Goal: Information Seeking & Learning: Learn about a topic

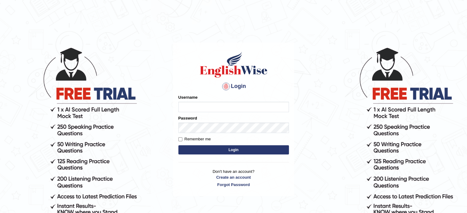
type input "Badmaarag"
click at [194, 150] on button "Login" at bounding box center [233, 150] width 111 height 9
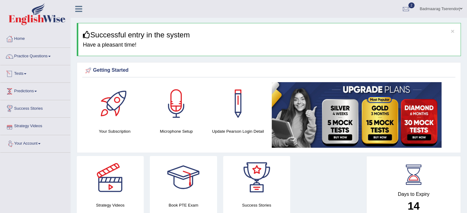
click at [25, 71] on link "Tests" at bounding box center [35, 72] width 70 height 15
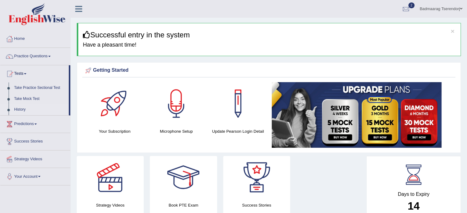
click at [21, 109] on link "History" at bounding box center [39, 109] width 57 height 11
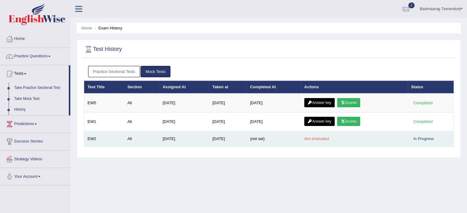
click at [217, 136] on td "Sep 8, 2025" at bounding box center [228, 139] width 38 height 16
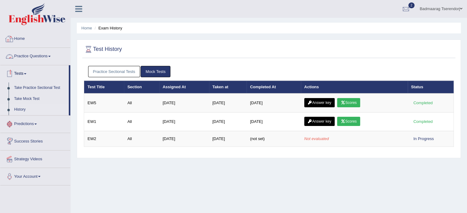
click at [21, 37] on link "Home" at bounding box center [35, 37] width 70 height 15
click at [21, 37] on link "Home" at bounding box center [34, 37] width 68 height 15
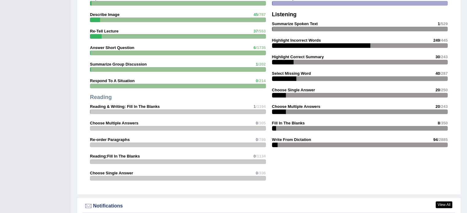
scroll to position [553, 0]
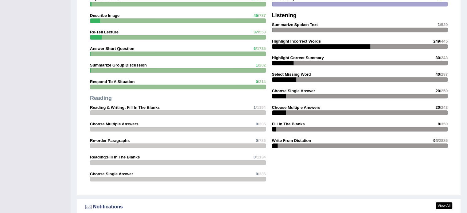
click at [288, 145] on div at bounding box center [360, 146] width 176 height 5
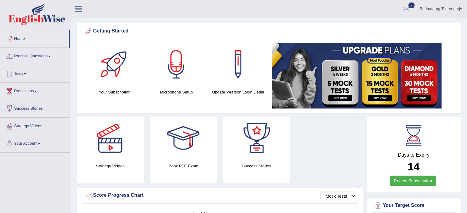
scroll to position [0, 0]
click at [50, 56] on link "Practice Questions" at bounding box center [35, 55] width 70 height 15
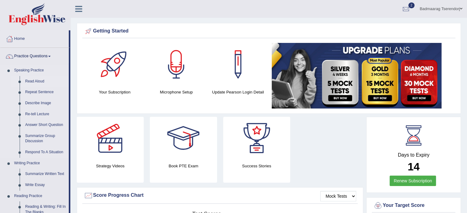
click at [34, 80] on link "Read Aloud" at bounding box center [45, 81] width 46 height 11
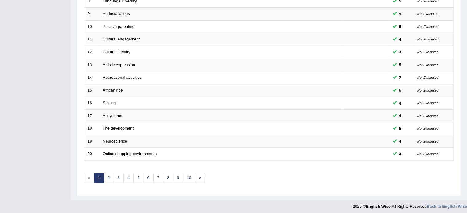
scroll to position [191, 0]
click at [108, 173] on link "2" at bounding box center [108, 177] width 10 height 10
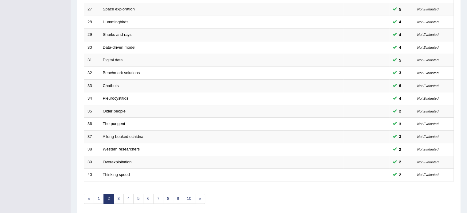
scroll to position [184, 0]
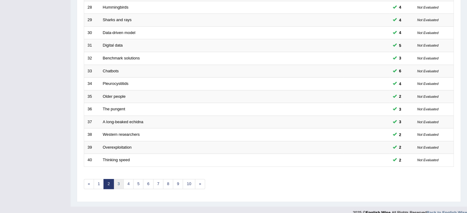
click at [118, 182] on link "3" at bounding box center [119, 184] width 10 height 10
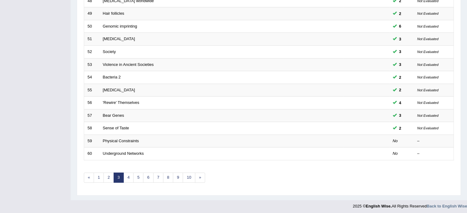
scroll to position [191, 0]
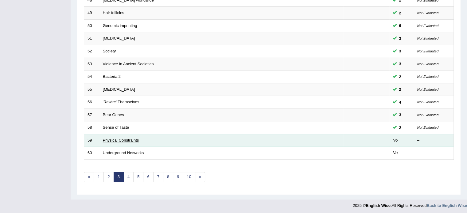
click at [127, 139] on link "Physical Constraints" at bounding box center [121, 140] width 36 height 5
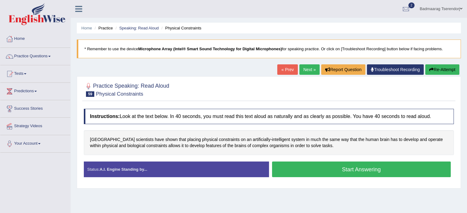
click at [308, 174] on button "Start Answering" at bounding box center [361, 170] width 179 height 16
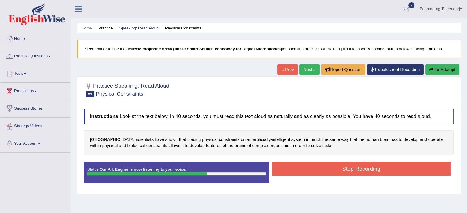
click at [314, 166] on button "Stop Recording" at bounding box center [361, 169] width 179 height 14
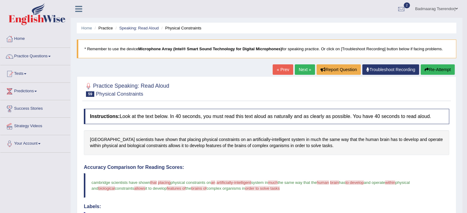
click at [442, 68] on button "Re-Attempt" at bounding box center [438, 69] width 34 height 10
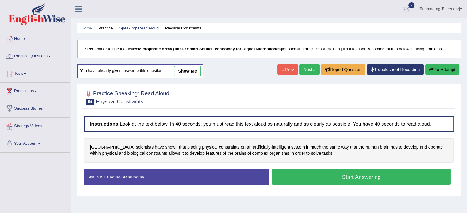
click at [333, 180] on button "Start Answering" at bounding box center [361, 178] width 179 height 16
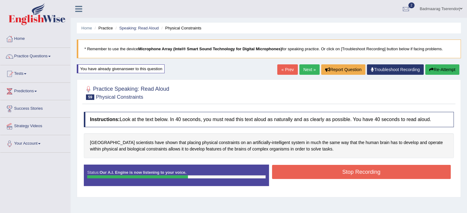
click at [332, 172] on button "Stop Recording" at bounding box center [361, 172] width 179 height 14
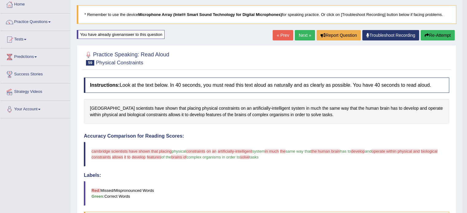
scroll to position [31, 0]
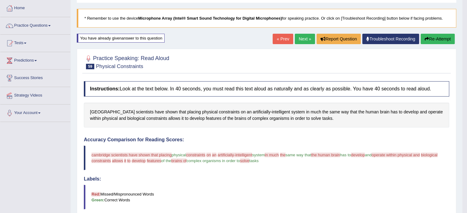
click at [442, 37] on button "Re-Attempt" at bounding box center [438, 39] width 34 height 10
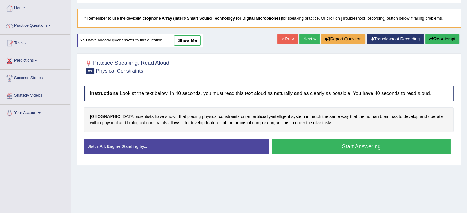
click at [336, 145] on button "Start Answering" at bounding box center [361, 147] width 179 height 16
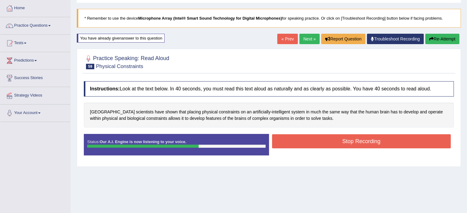
click at [321, 141] on button "Stop Recording" at bounding box center [361, 141] width 179 height 14
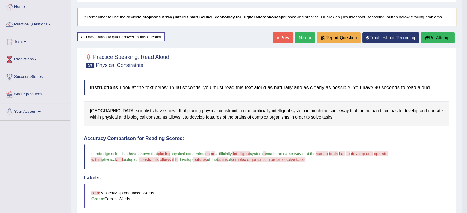
scroll to position [31, 0]
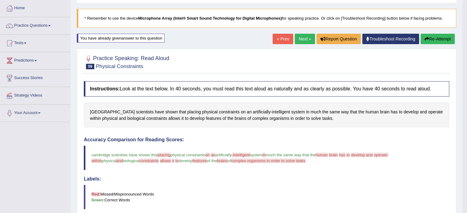
click at [439, 38] on button "Re-Attempt" at bounding box center [438, 39] width 34 height 10
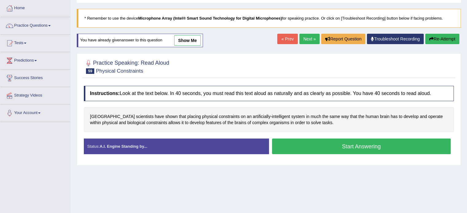
click at [334, 145] on button "Start Answering" at bounding box center [361, 147] width 179 height 16
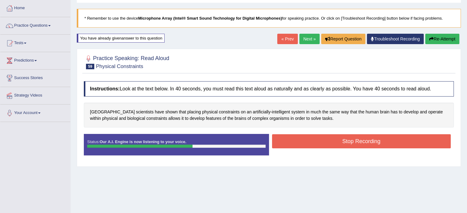
click at [324, 140] on button "Stop Recording" at bounding box center [361, 141] width 179 height 14
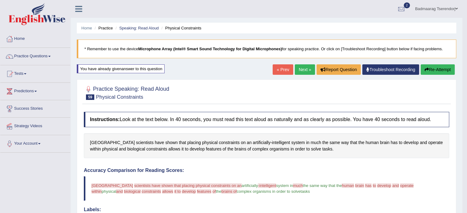
click at [439, 69] on button "Re-Attempt" at bounding box center [438, 69] width 34 height 10
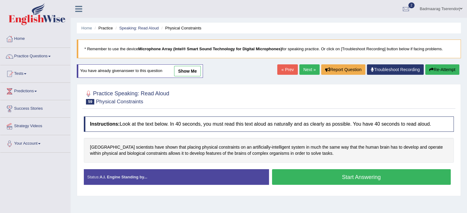
click at [317, 177] on button "Start Answering" at bounding box center [361, 178] width 179 height 16
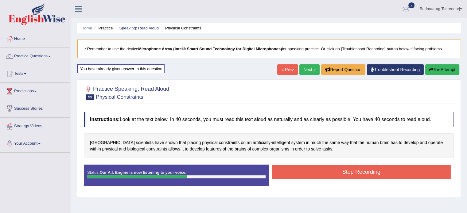
click at [323, 173] on button "Stop Recording" at bounding box center [361, 172] width 179 height 14
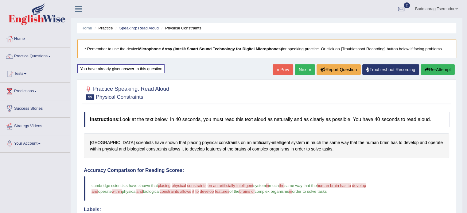
click at [303, 71] on link "Next »" at bounding box center [305, 69] width 20 height 10
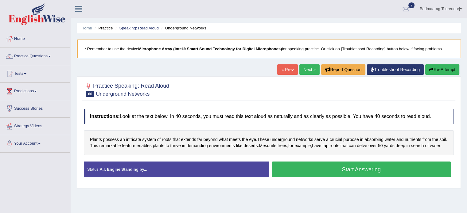
click at [299, 175] on button "Start Answering" at bounding box center [361, 170] width 179 height 16
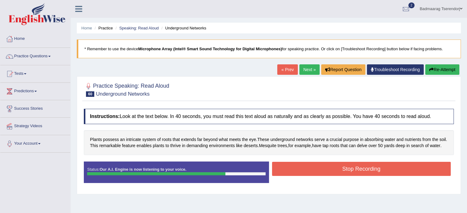
click at [303, 168] on button "Stop Recording" at bounding box center [361, 169] width 179 height 14
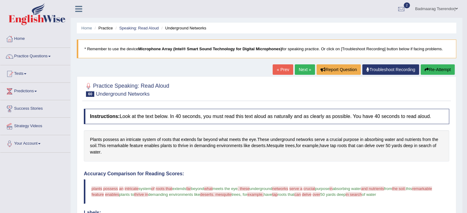
click at [441, 69] on button "Re-Attempt" at bounding box center [438, 69] width 34 height 10
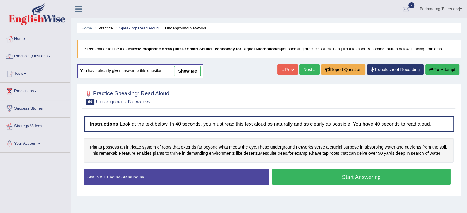
click at [390, 173] on button "Start Answering" at bounding box center [361, 178] width 179 height 16
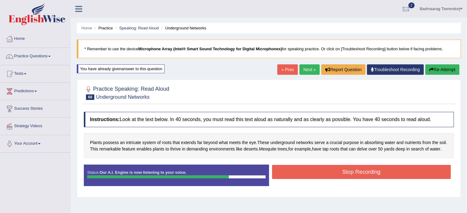
click at [392, 173] on button "Stop Recording" at bounding box center [361, 172] width 179 height 14
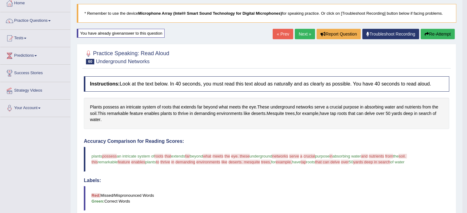
scroll to position [31, 0]
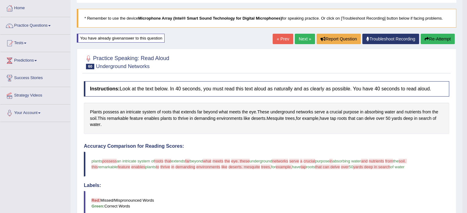
click at [439, 40] on button "Re-Attempt" at bounding box center [438, 39] width 34 height 10
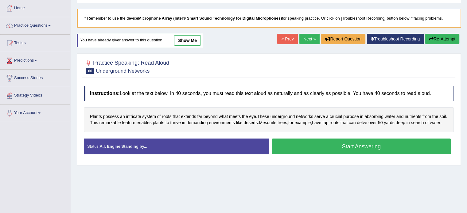
click at [320, 148] on button "Start Answering" at bounding box center [361, 147] width 179 height 16
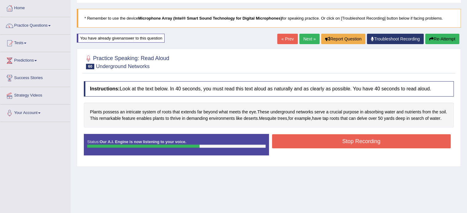
click at [302, 142] on button "Stop Recording" at bounding box center [361, 141] width 179 height 14
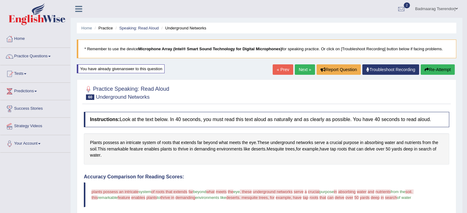
click at [441, 67] on button "Re-Attempt" at bounding box center [438, 69] width 34 height 10
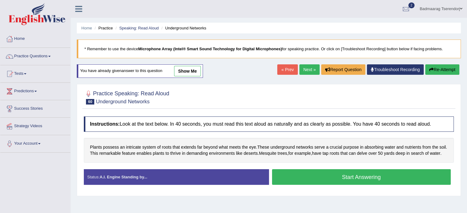
click at [326, 177] on button "Start Answering" at bounding box center [361, 178] width 179 height 16
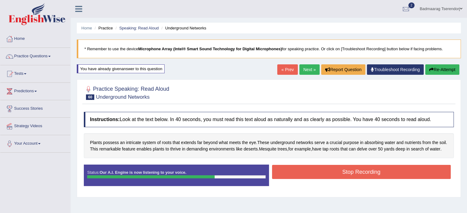
click at [318, 172] on button "Stop Recording" at bounding box center [361, 172] width 179 height 14
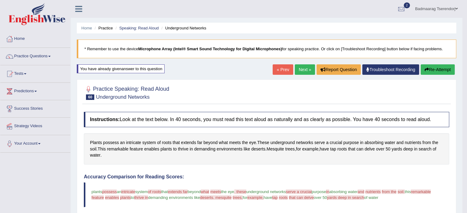
click at [445, 69] on button "Re-Attempt" at bounding box center [438, 69] width 34 height 10
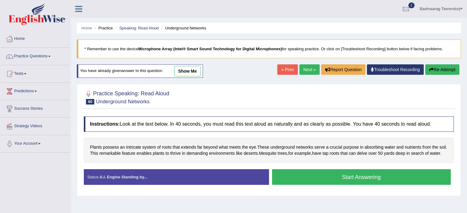
click at [322, 177] on button "Start Answering" at bounding box center [361, 178] width 179 height 16
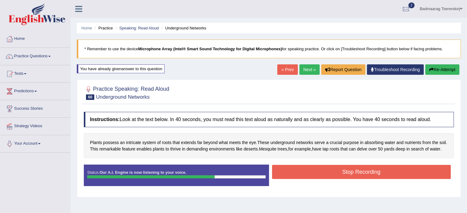
click at [322, 173] on button "Stop Recording" at bounding box center [361, 172] width 179 height 14
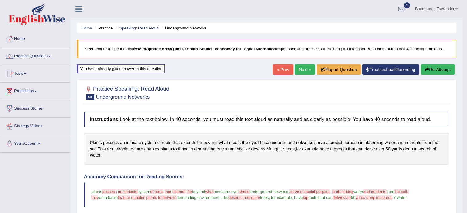
click at [298, 69] on link "Next »" at bounding box center [305, 69] width 20 height 10
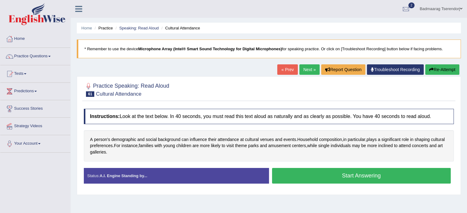
click at [323, 176] on button "Start Answering" at bounding box center [361, 176] width 179 height 16
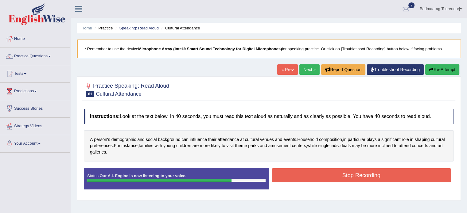
click at [310, 174] on button "Stop Recording" at bounding box center [361, 176] width 179 height 14
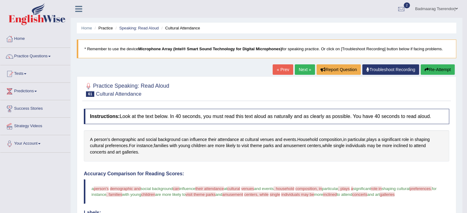
click at [435, 70] on button "Re-Attempt" at bounding box center [438, 69] width 34 height 10
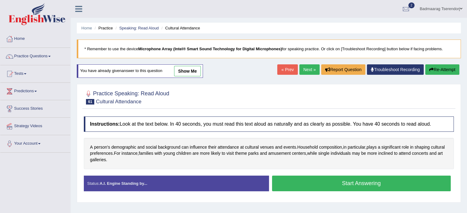
click at [319, 181] on button "Start Answering" at bounding box center [361, 184] width 179 height 16
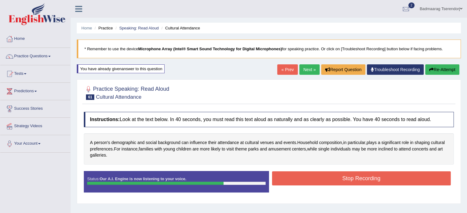
click at [314, 173] on button "Stop Recording" at bounding box center [361, 179] width 179 height 14
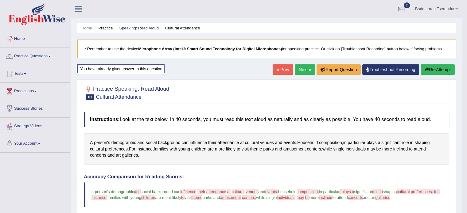
click at [432, 69] on button "Re-Attempt" at bounding box center [438, 69] width 34 height 10
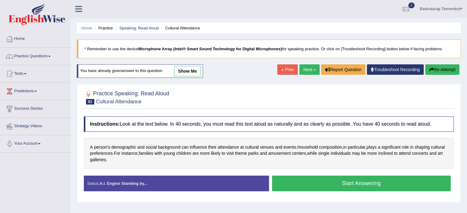
click at [300, 178] on button "Start Answering" at bounding box center [361, 184] width 179 height 16
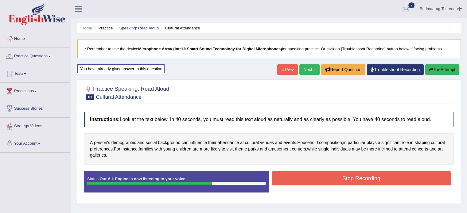
click at [307, 177] on button "Stop Recording" at bounding box center [361, 179] width 179 height 14
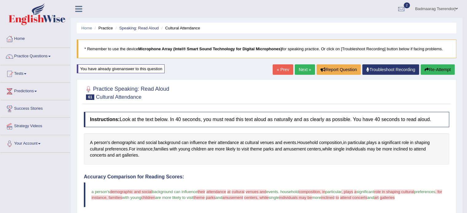
click at [445, 70] on button "Re-Attempt" at bounding box center [438, 69] width 34 height 10
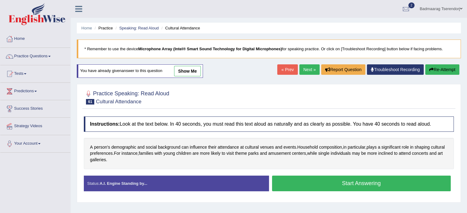
click at [329, 183] on button "Start Answering" at bounding box center [361, 184] width 179 height 16
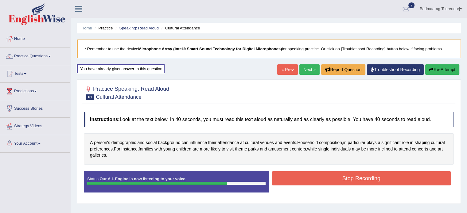
click at [329, 175] on button "Stop Recording" at bounding box center [361, 179] width 179 height 14
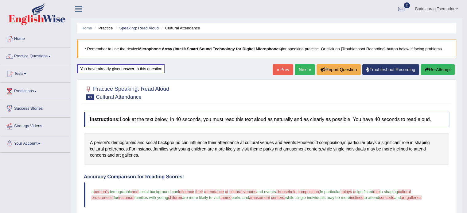
click at [300, 67] on link "Next »" at bounding box center [305, 69] width 20 height 10
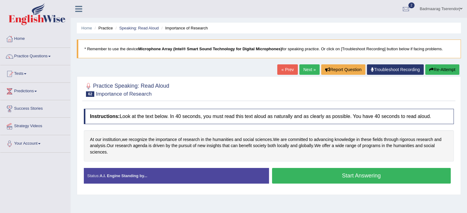
click at [307, 173] on button "Start Answering" at bounding box center [361, 176] width 179 height 16
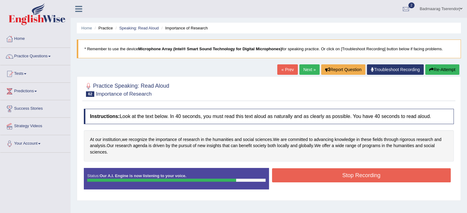
click at [324, 172] on button "Stop Recording" at bounding box center [361, 176] width 179 height 14
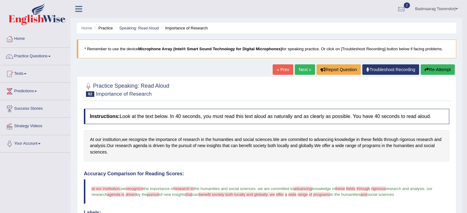
click at [439, 69] on button "Re-Attempt" at bounding box center [438, 69] width 34 height 10
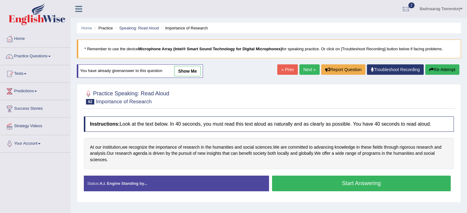
click at [316, 183] on button "Start Answering" at bounding box center [361, 184] width 179 height 16
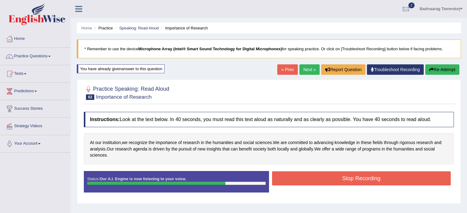
click at [316, 175] on button "Stop Recording" at bounding box center [361, 179] width 179 height 14
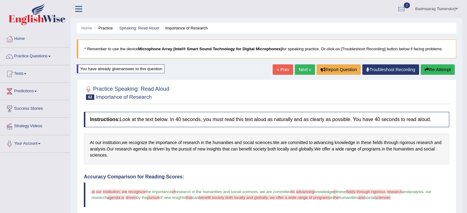
click at [436, 69] on button "Re-Attempt" at bounding box center [438, 69] width 34 height 10
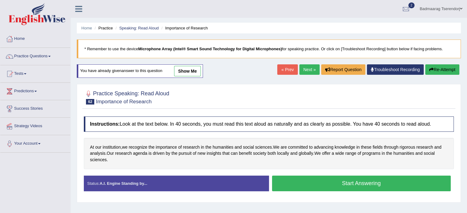
click at [318, 184] on button "Start Answering" at bounding box center [361, 184] width 179 height 16
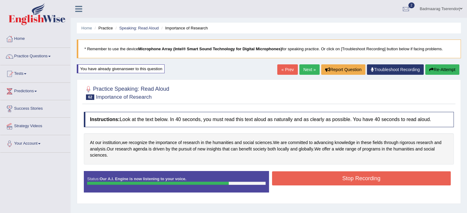
click at [320, 175] on button "Stop Recording" at bounding box center [361, 179] width 179 height 14
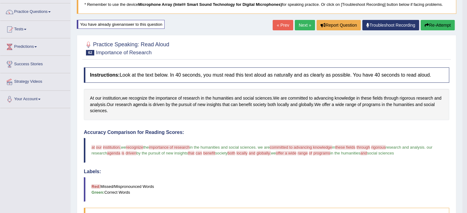
scroll to position [31, 0]
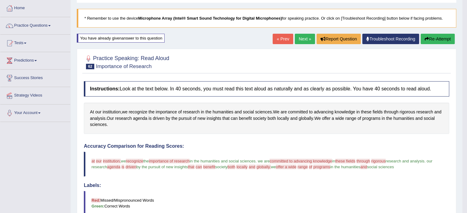
click at [439, 39] on button "Re-Attempt" at bounding box center [438, 39] width 34 height 10
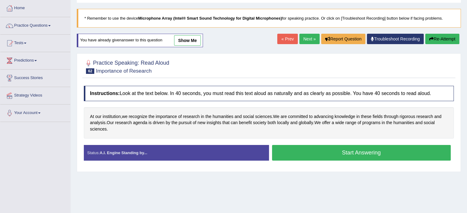
click at [411, 154] on button "Start Answering" at bounding box center [361, 153] width 179 height 16
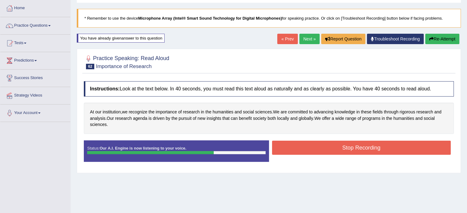
click at [398, 145] on button "Stop Recording" at bounding box center [361, 148] width 179 height 14
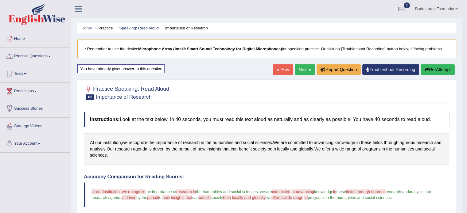
click at [47, 54] on link "Practice Questions" at bounding box center [35, 55] width 70 height 15
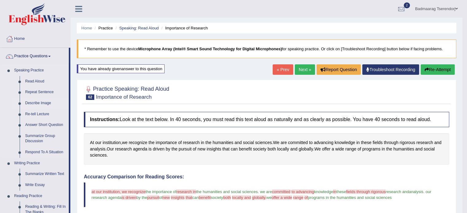
click at [35, 102] on link "Describe Image" at bounding box center [45, 103] width 46 height 11
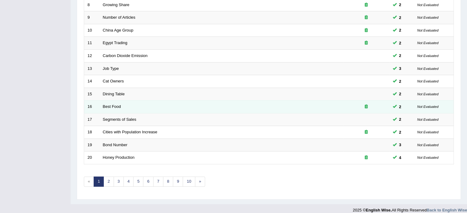
scroll to position [191, 0]
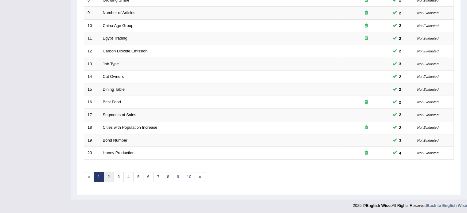
click at [111, 175] on link "2" at bounding box center [108, 177] width 10 height 10
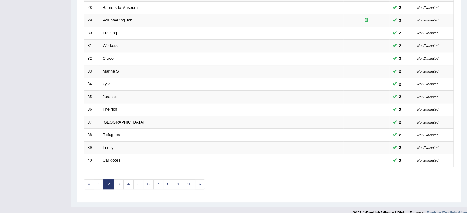
scroll to position [191, 0]
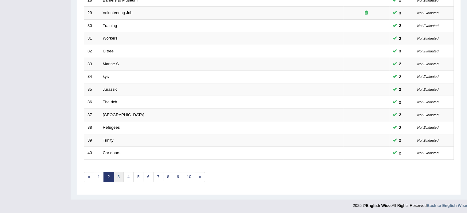
click at [118, 173] on link "3" at bounding box center [119, 177] width 10 height 10
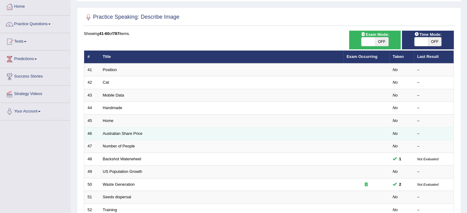
scroll to position [31, 0]
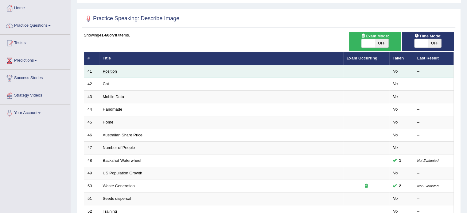
click at [113, 70] on link "Position" at bounding box center [110, 71] width 14 height 5
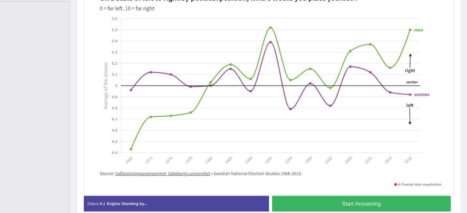
scroll to position [154, 0]
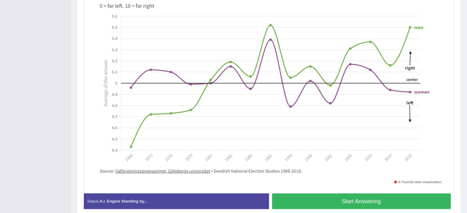
click at [321, 199] on button "Start Answering" at bounding box center [361, 202] width 179 height 16
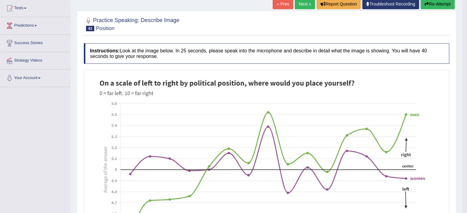
scroll to position [31, 0]
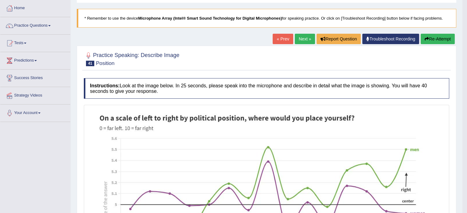
click at [441, 38] on button "Re-Attempt" at bounding box center [438, 39] width 34 height 10
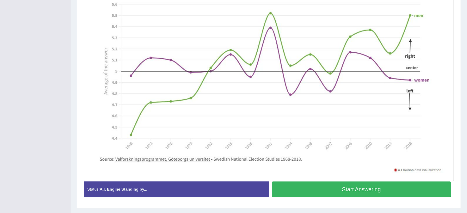
scroll to position [188, 0]
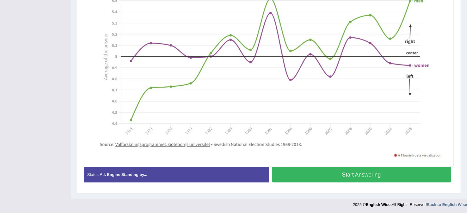
click at [332, 175] on button "Start Answering" at bounding box center [361, 175] width 179 height 16
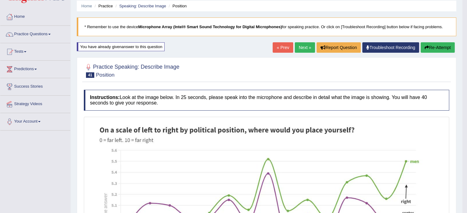
scroll to position [0, 0]
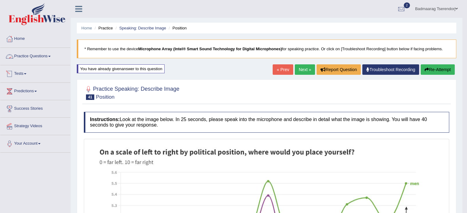
click at [32, 56] on link "Practice Questions" at bounding box center [35, 55] width 70 height 15
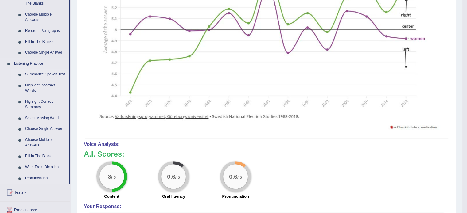
scroll to position [215, 0]
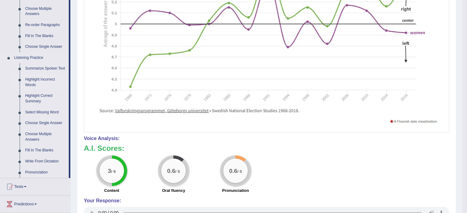
click at [32, 81] on link "Highlight Incorrect Words" at bounding box center [45, 82] width 46 height 16
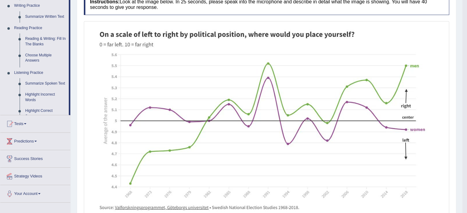
scroll to position [70, 0]
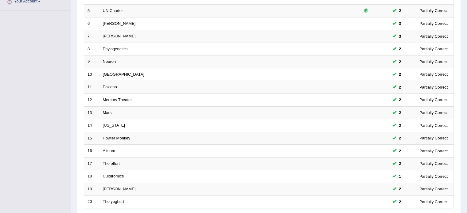
scroll to position [154, 0]
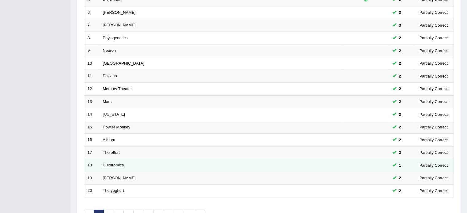
click at [113, 163] on link "Culturomics" at bounding box center [113, 165] width 21 height 5
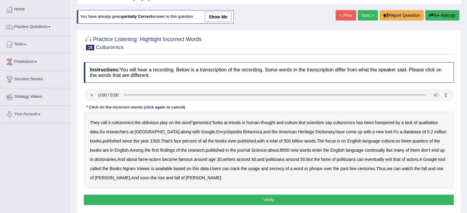
scroll to position [31, 0]
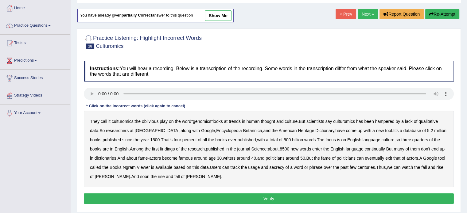
click at [369, 149] on b "continually" at bounding box center [374, 149] width 20 height 5
click at [386, 166] on b "Thus" at bounding box center [381, 167] width 10 height 5
click at [175, 198] on button "Verify" at bounding box center [269, 199] width 370 height 10
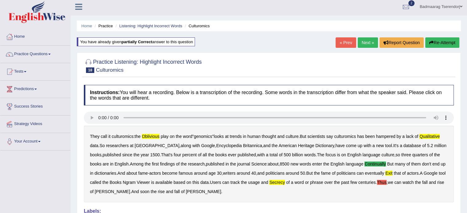
scroll to position [0, 0]
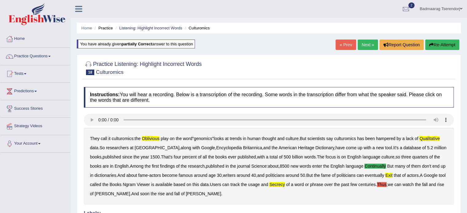
click at [437, 44] on button "Re-Attempt" at bounding box center [442, 45] width 34 height 10
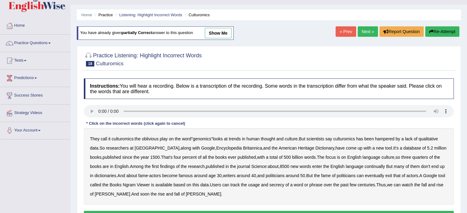
scroll to position [31, 0]
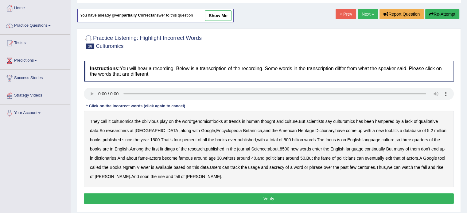
click at [236, 166] on b "track" at bounding box center [234, 167] width 9 height 5
click at [192, 194] on button "Verify" at bounding box center [269, 199] width 370 height 10
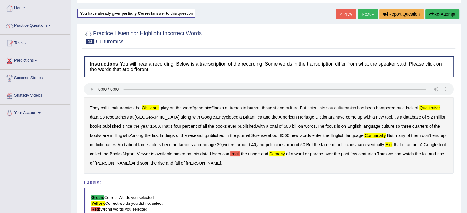
click at [364, 14] on link "Next »" at bounding box center [368, 14] width 20 height 10
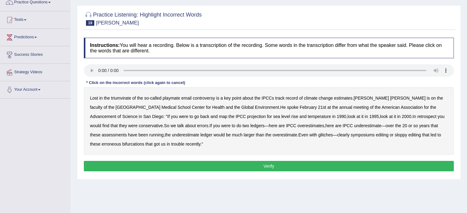
scroll to position [61, 0]
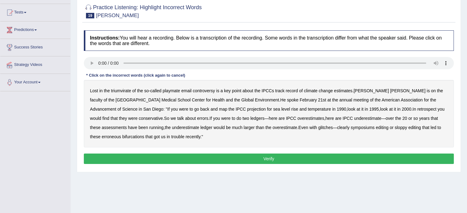
click at [123, 91] on b "triumvirate" at bounding box center [121, 90] width 20 height 5
click at [281, 108] on b "level" at bounding box center [285, 109] width 9 height 5
click at [185, 157] on button "Verify" at bounding box center [269, 159] width 370 height 10
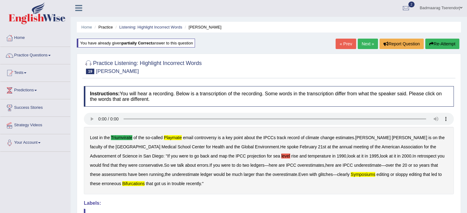
scroll to position [0, 0]
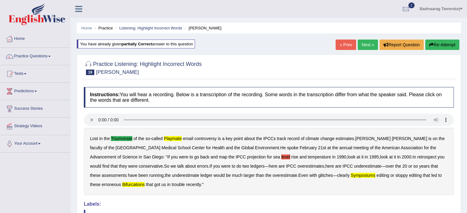
click at [435, 45] on button "Re-Attempt" at bounding box center [442, 45] width 34 height 10
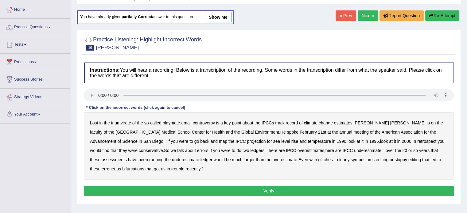
scroll to position [31, 0]
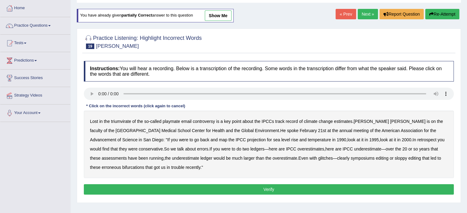
click at [150, 189] on button "Verify" at bounding box center [269, 190] width 370 height 10
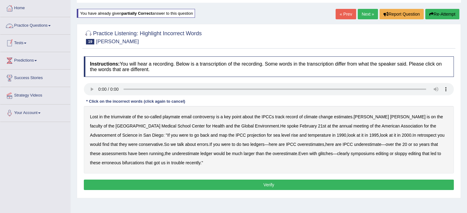
click at [37, 23] on link "Practice Questions" at bounding box center [35, 24] width 70 height 15
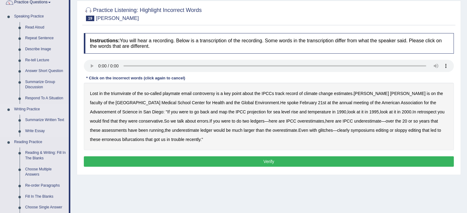
scroll to position [154, 0]
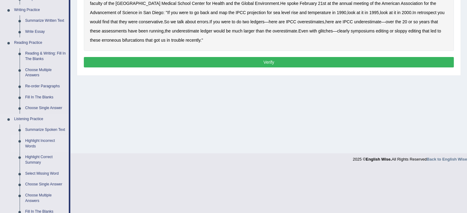
click at [32, 141] on link "Highlight Incorrect Words" at bounding box center [45, 144] width 46 height 16
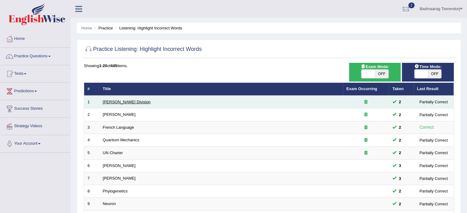
click at [107, 100] on link "[PERSON_NAME] Division" at bounding box center [127, 102] width 48 height 5
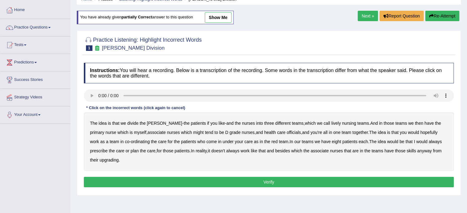
scroll to position [31, 0]
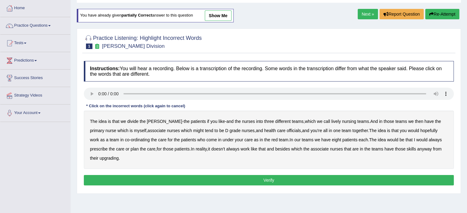
click at [331, 120] on b "lively" at bounding box center [336, 121] width 10 height 5
click at [342, 121] on b "nursing" at bounding box center [349, 121] width 14 height 5
click at [99, 157] on b "upgrading" at bounding box center [108, 158] width 19 height 5
click at [147, 177] on button "Verify" at bounding box center [269, 180] width 370 height 10
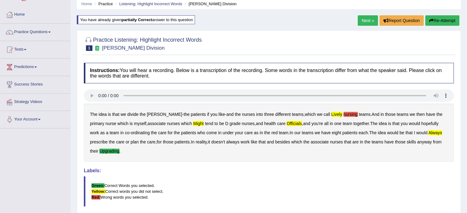
scroll to position [0, 0]
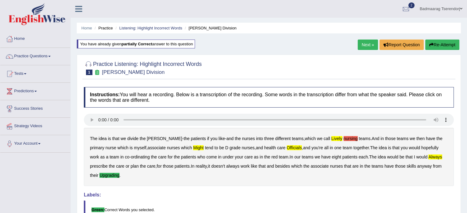
click at [440, 46] on button "Re-Attempt" at bounding box center [442, 45] width 34 height 10
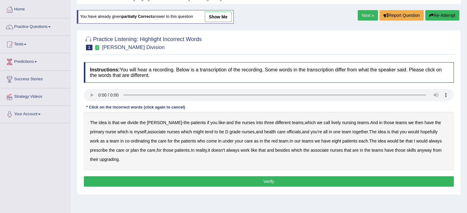
scroll to position [31, 0]
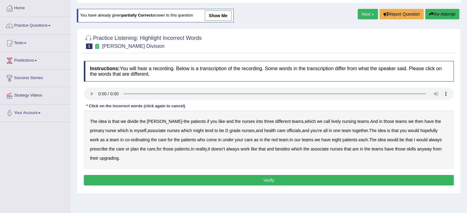
click at [331, 121] on b "lively" at bounding box center [336, 121] width 10 height 5
click at [287, 131] on b "officials" at bounding box center [294, 130] width 14 height 5
click at [429, 140] on b "always" at bounding box center [435, 140] width 13 height 5
click at [104, 157] on b "upgrading" at bounding box center [108, 158] width 19 height 5
click at [220, 181] on button "Verify" at bounding box center [269, 180] width 370 height 10
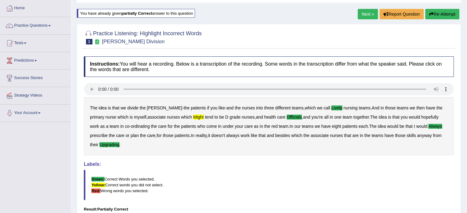
click at [362, 15] on link "Next »" at bounding box center [368, 14] width 20 height 10
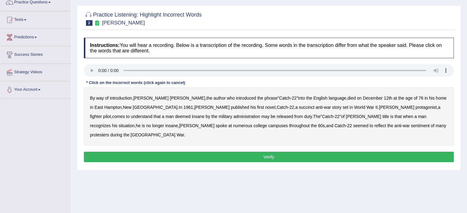
scroll to position [61, 0]
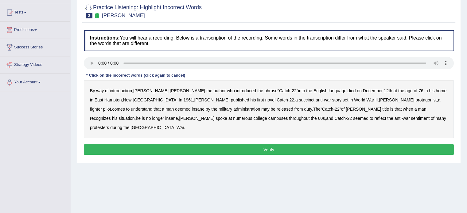
click at [233, 109] on b "administration" at bounding box center [246, 109] width 27 height 5
click at [134, 116] on b "situation" at bounding box center [127, 118] width 16 height 5
click at [374, 117] on b "reflect" at bounding box center [380, 118] width 12 height 5
click at [355, 145] on button "Verify" at bounding box center [269, 150] width 370 height 10
